Goal: Navigation & Orientation: Go to known website

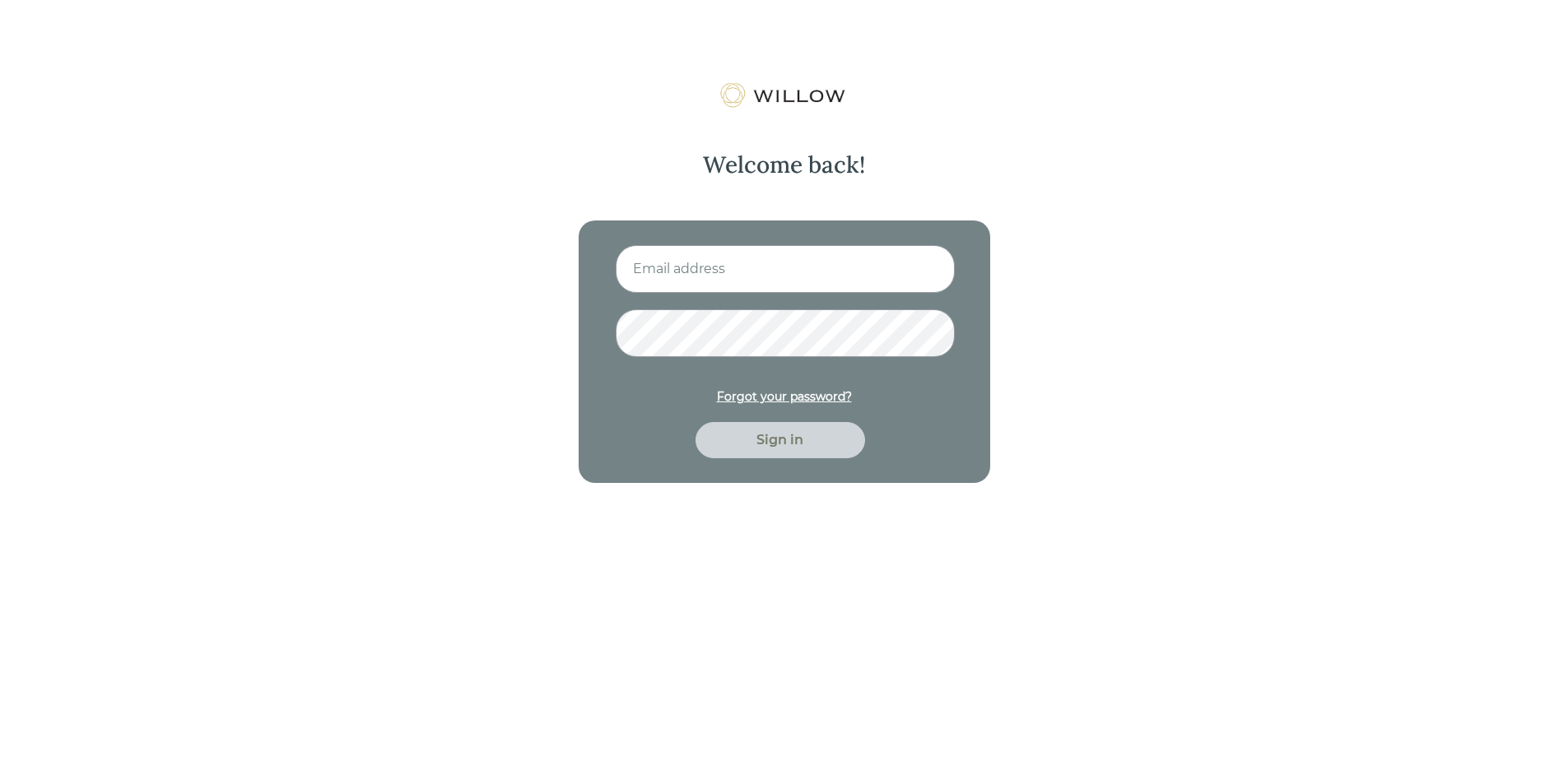
click at [756, 268] on input at bounding box center [784, 269] width 339 height 47
click at [728, 272] on input at bounding box center [784, 269] width 339 height 47
type input "[PERSON_NAME][EMAIL_ADDRESS][DOMAIN_NAME]"
click at [761, 431] on div "Sign in" at bounding box center [779, 440] width 131 height 20
click at [529, 334] on div "Welcome back! [PERSON_NAME][EMAIL_ADDRESS][DOMAIN_NAME] Forgot your password? S…" at bounding box center [784, 474] width 1568 height 784
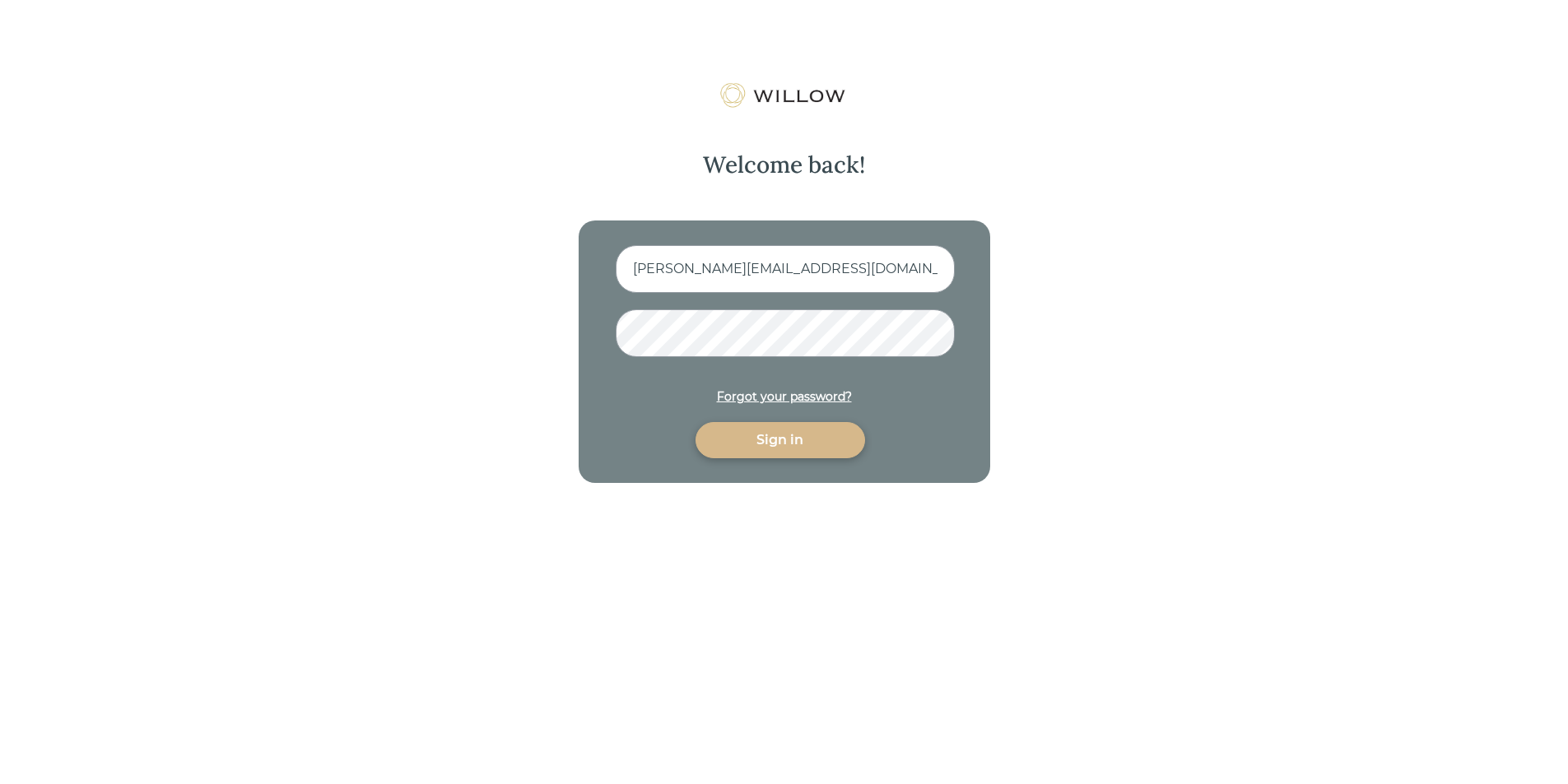
click at [695, 423] on button "Sign in" at bounding box center [780, 440] width 170 height 37
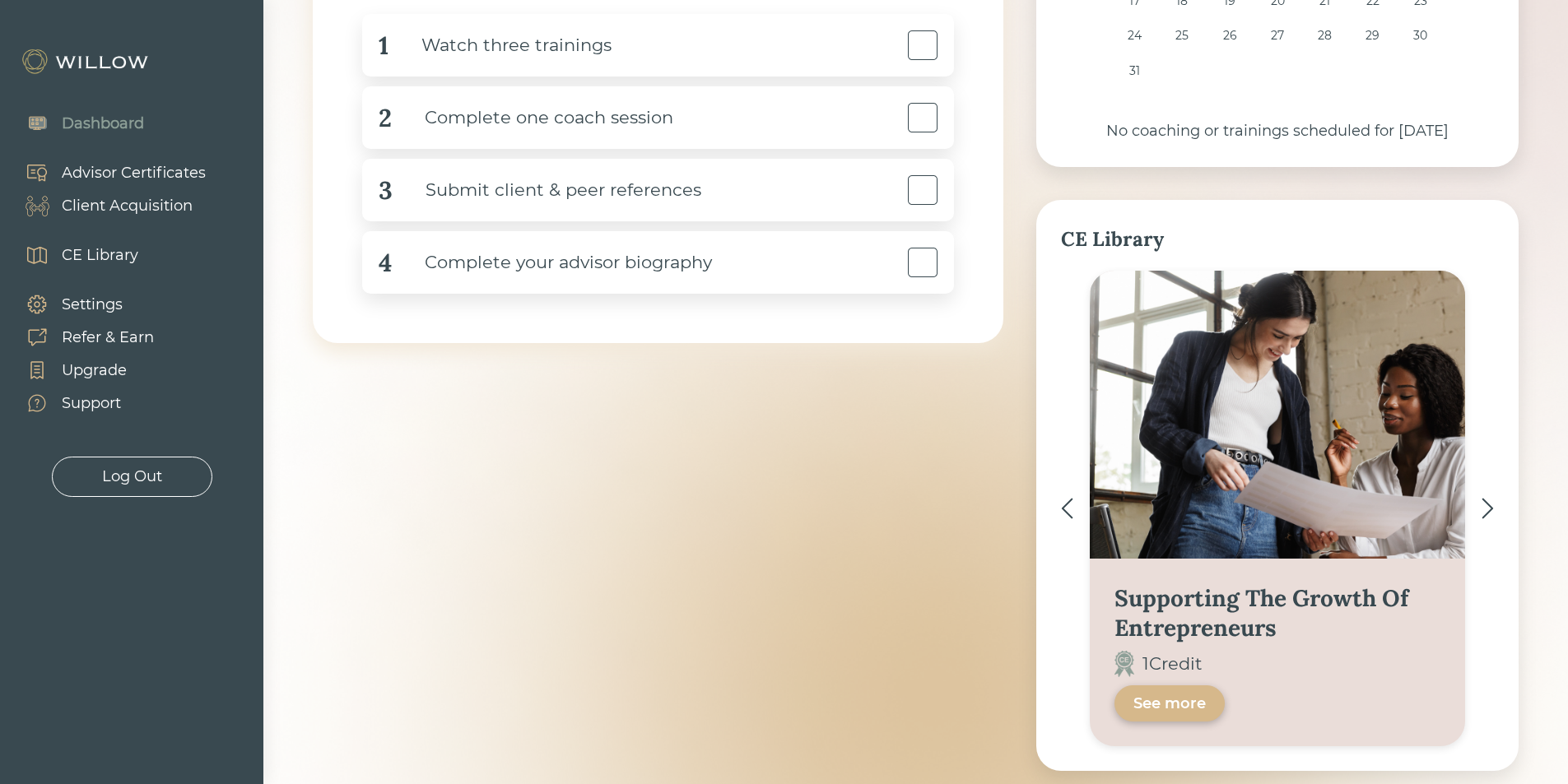
scroll to position [95, 0]
